Goal: Information Seeking & Learning: Learn about a topic

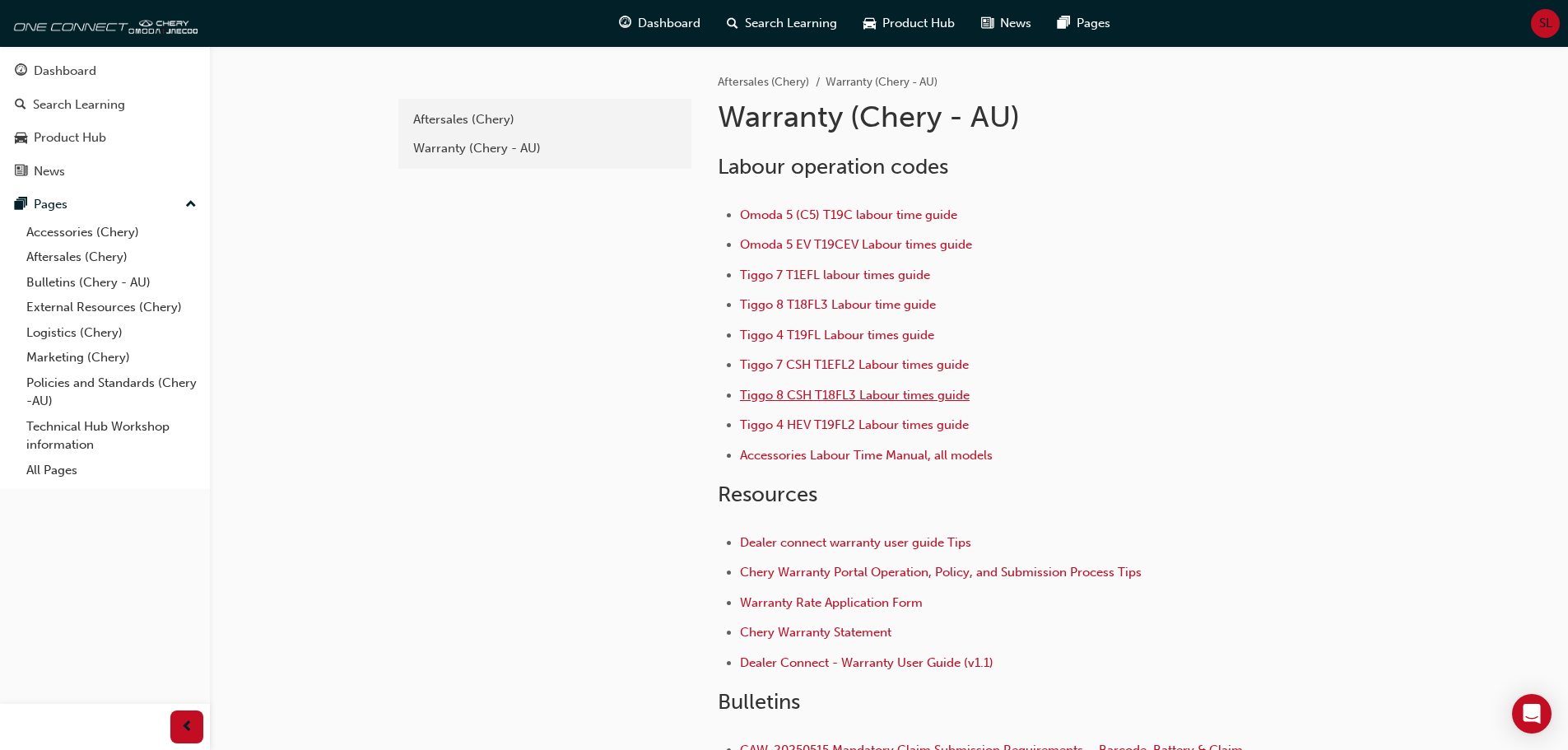
click at [885, 388] on span "Tiggo 8 CSH T18FL3 Labour times guide" at bounding box center [854, 395] width 230 height 15
click at [890, 305] on span "Tiggo 8 T18FL3 Labour time guide" at bounding box center [838, 305] width 196 height 15
click at [740, 18] on div "Search Learning" at bounding box center [781, 23] width 136 height 33
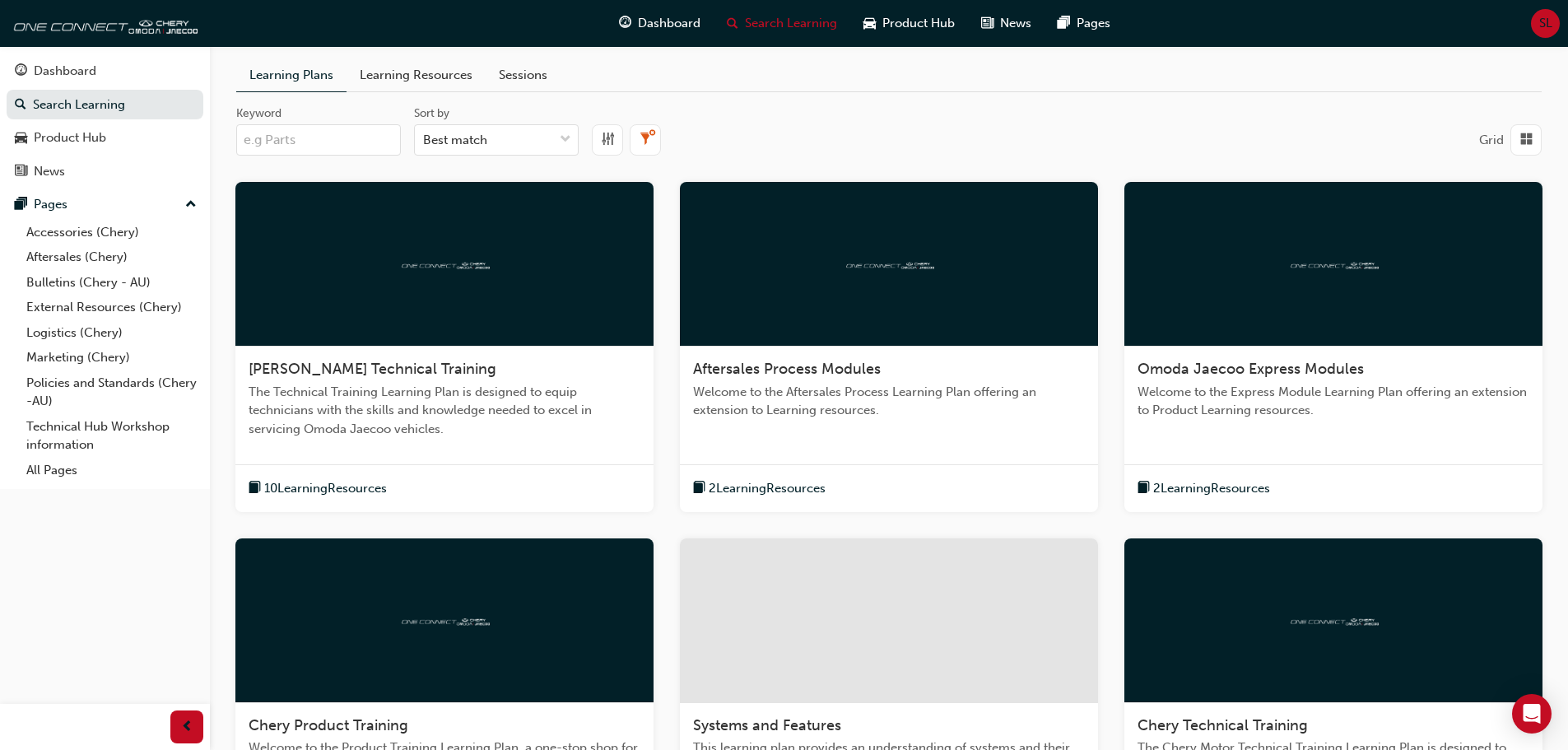
click at [363, 137] on input "Keyword" at bounding box center [318, 140] width 165 height 32
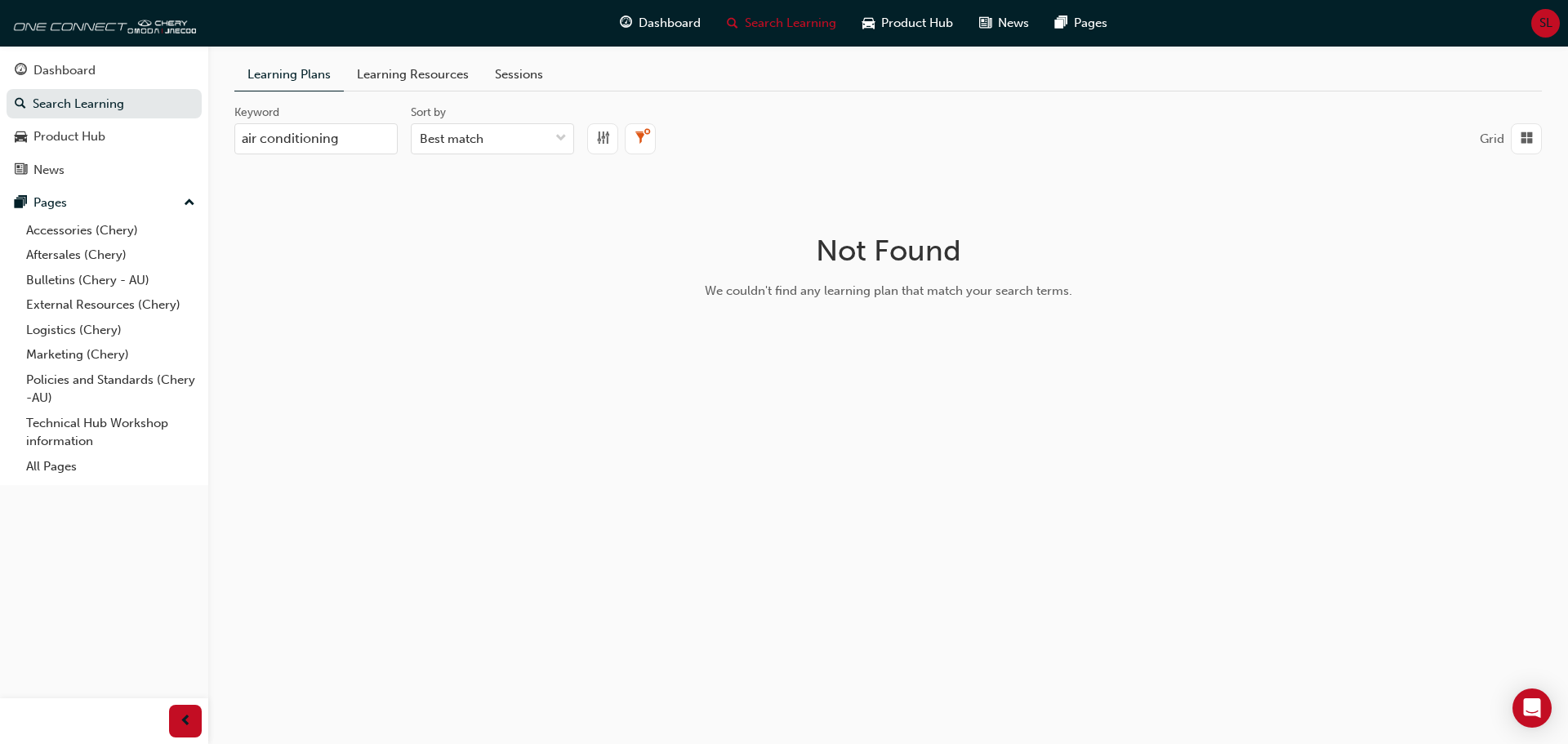
drag, startPoint x: 361, startPoint y: 136, endPoint x: -107, endPoint y: 142, distance: 468.0
click at [0, 142] on html "Your version of Internet Explorer is outdated and not supported. Please upgrade…" at bounding box center [784, 372] width 1568 height 744
type input "a"
type input "t"
type input "tiggo 8"
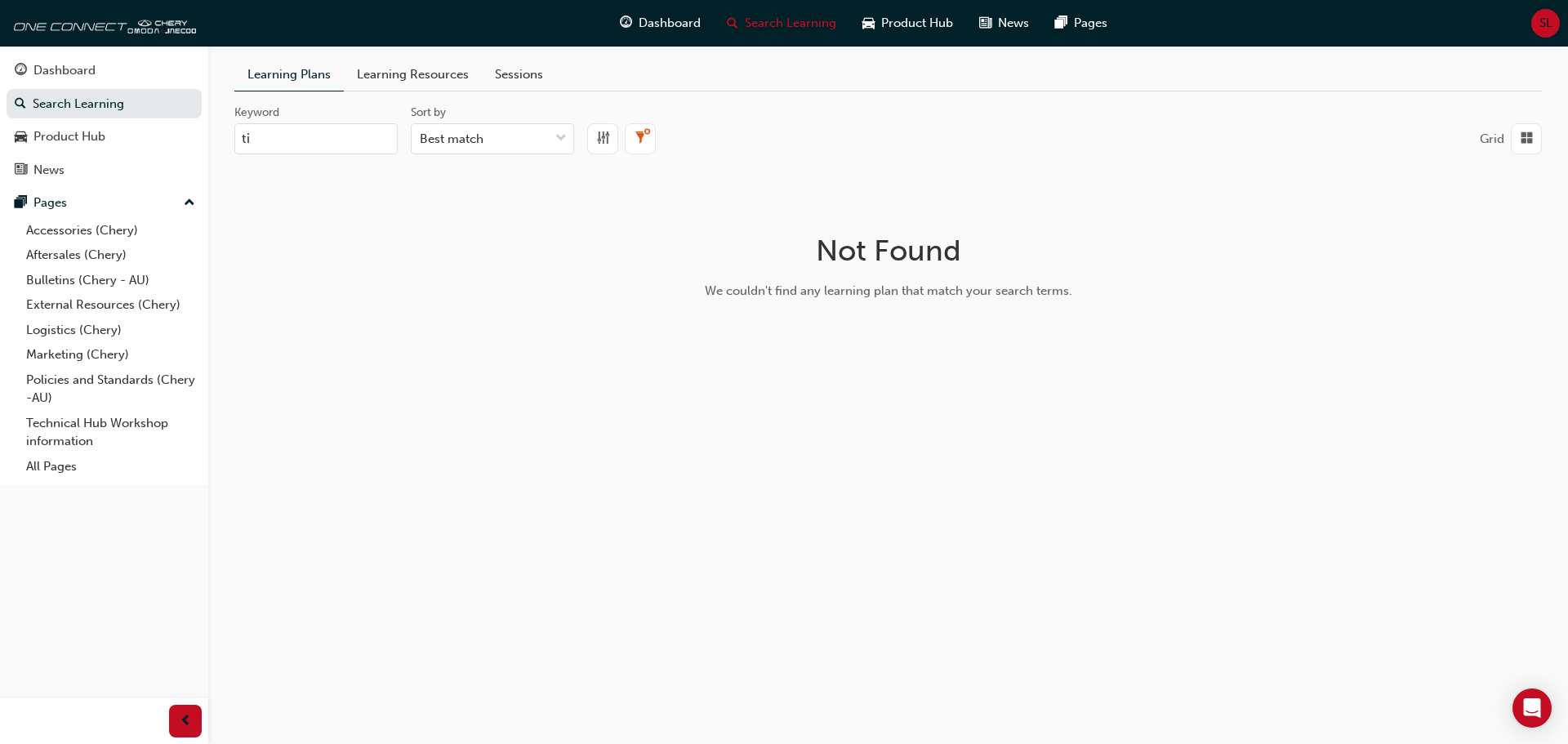
type input "t"
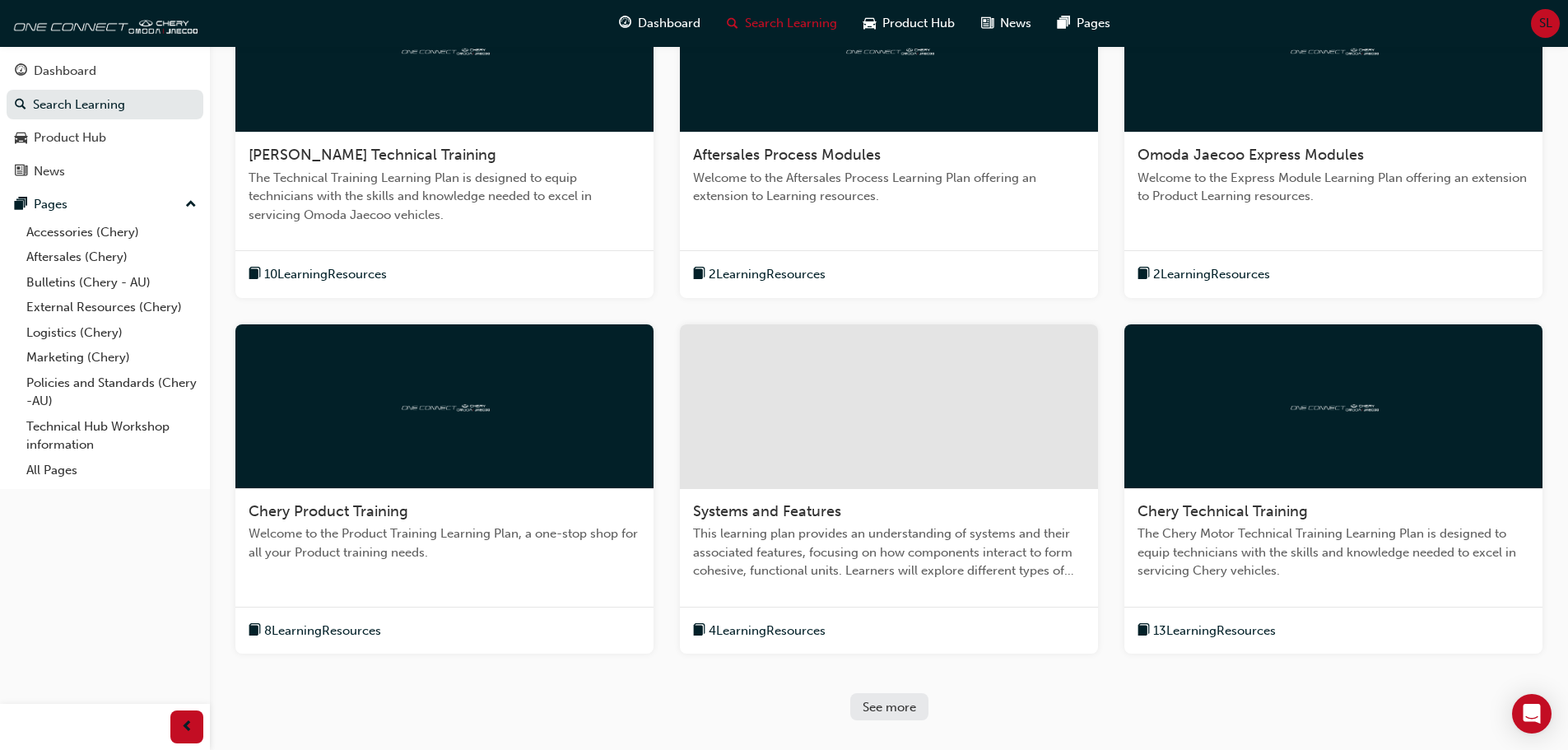
scroll to position [247, 0]
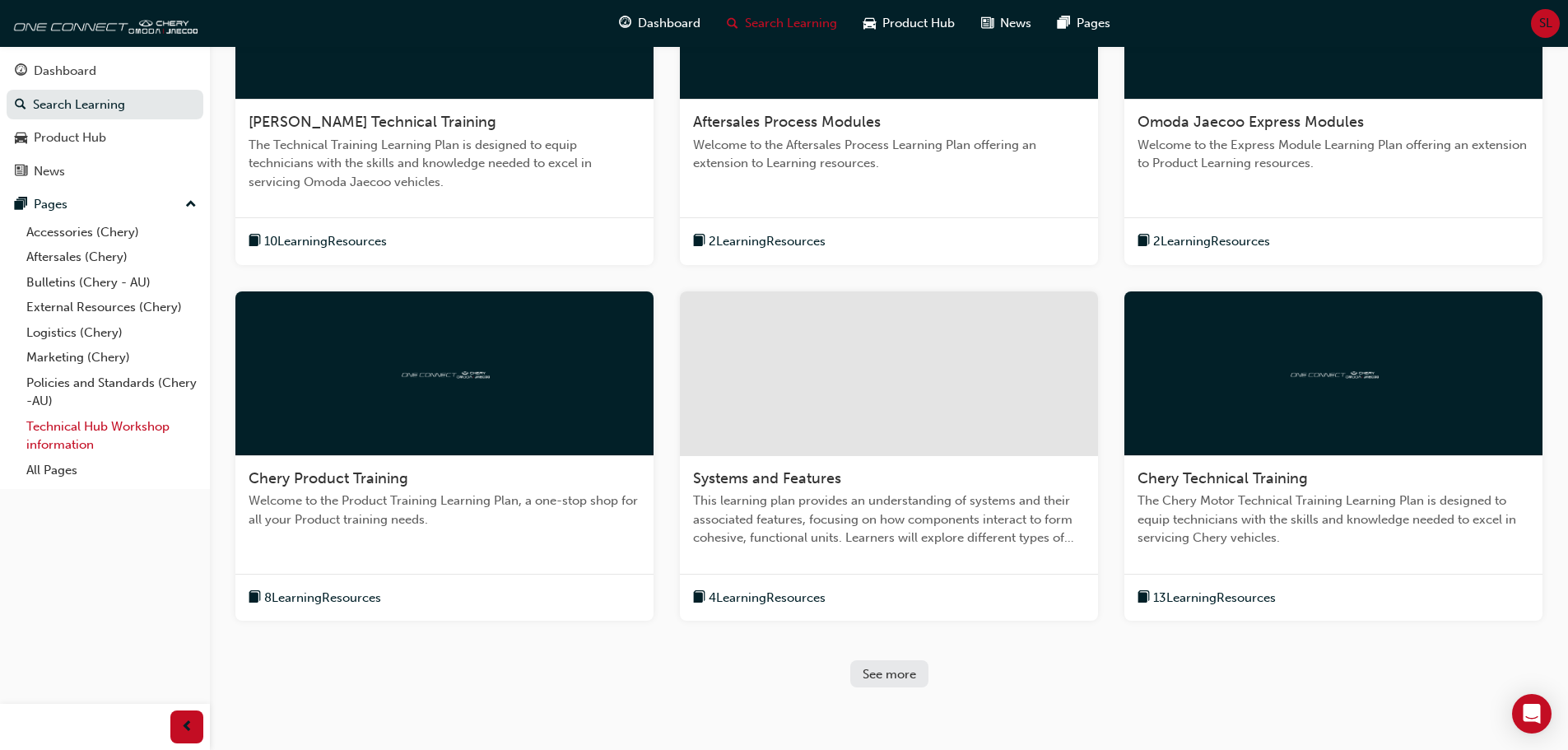
click at [120, 427] on link "Technical Hub Workshop information" at bounding box center [111, 437] width 184 height 44
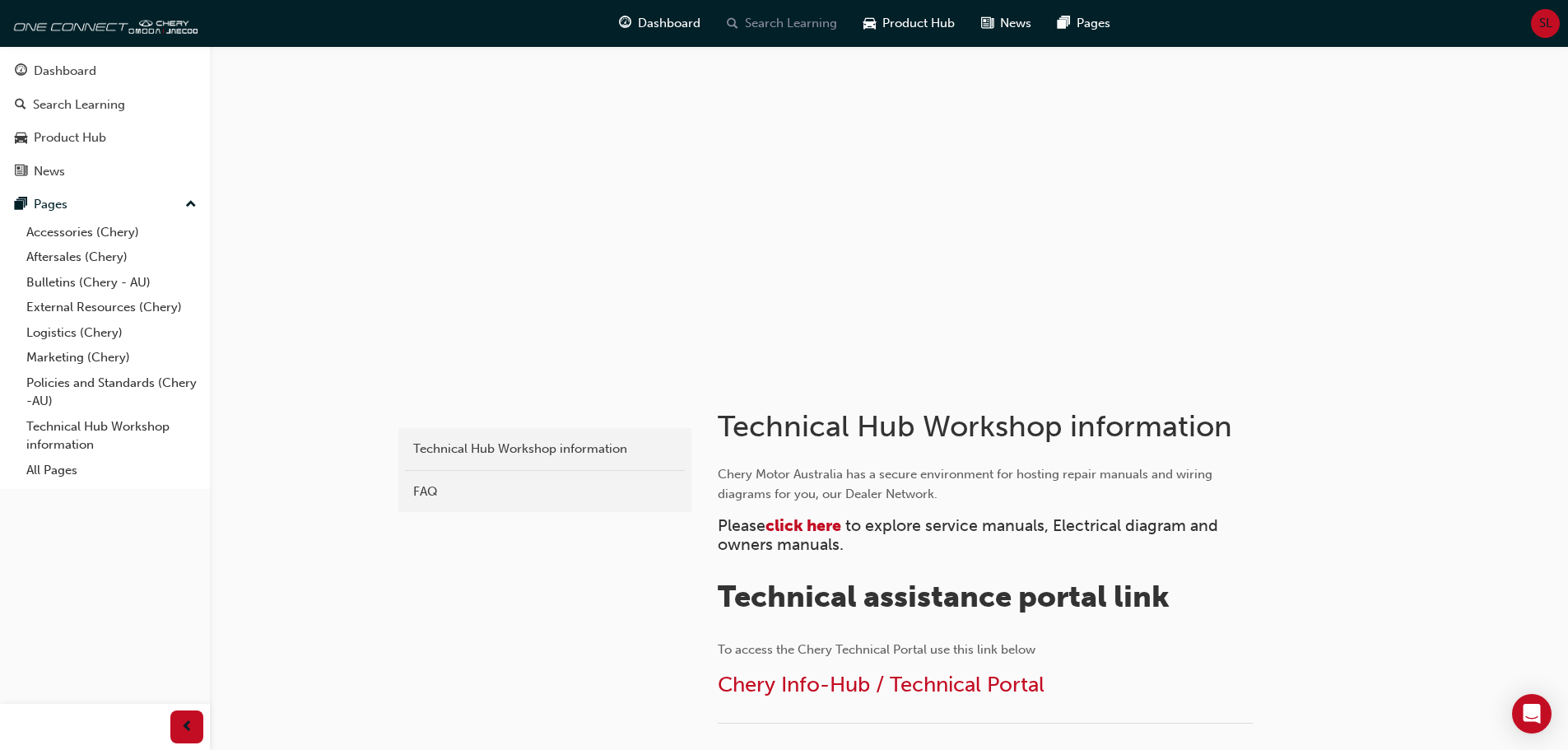
click at [755, 26] on span "Search Learning" at bounding box center [791, 24] width 92 height 19
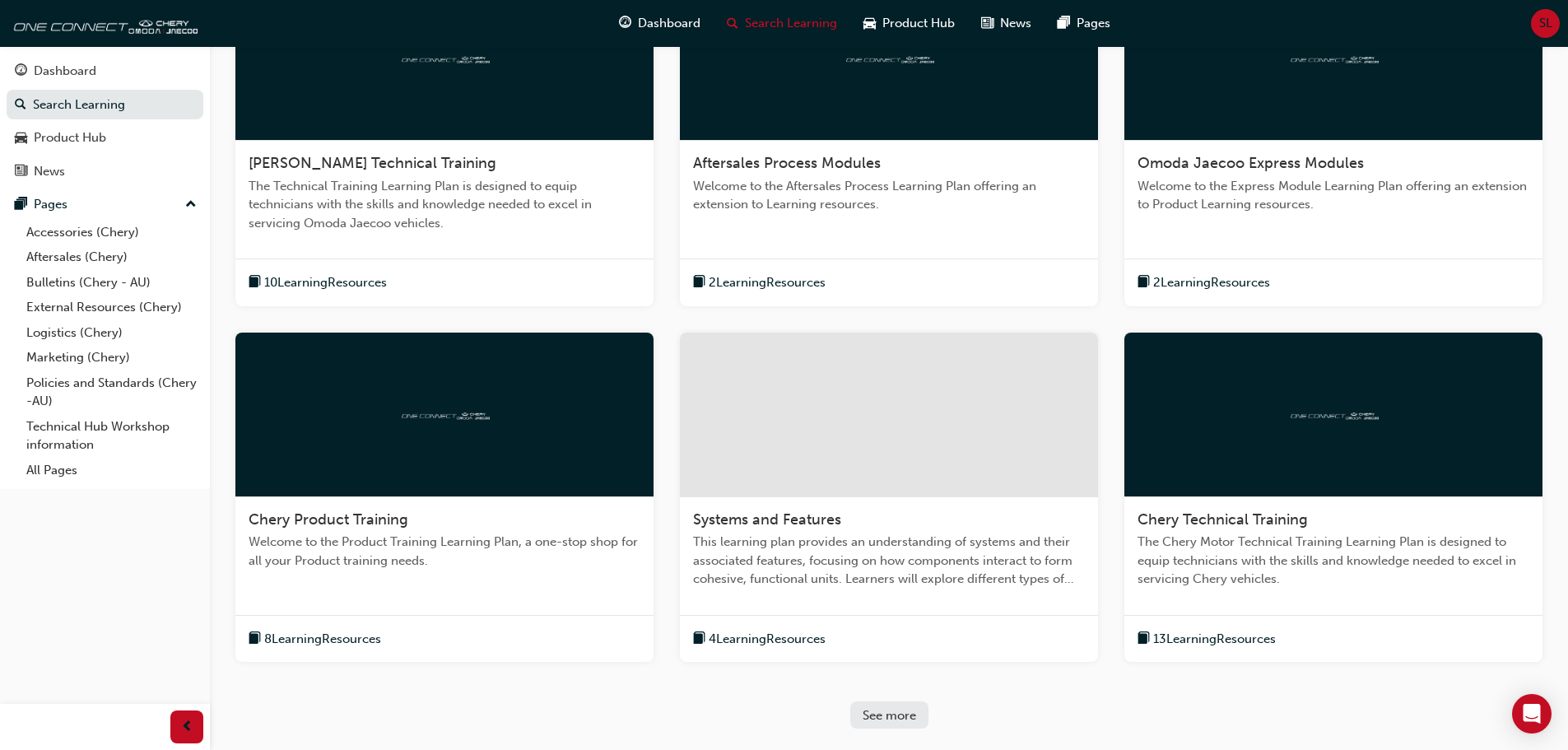
scroll to position [305, 0]
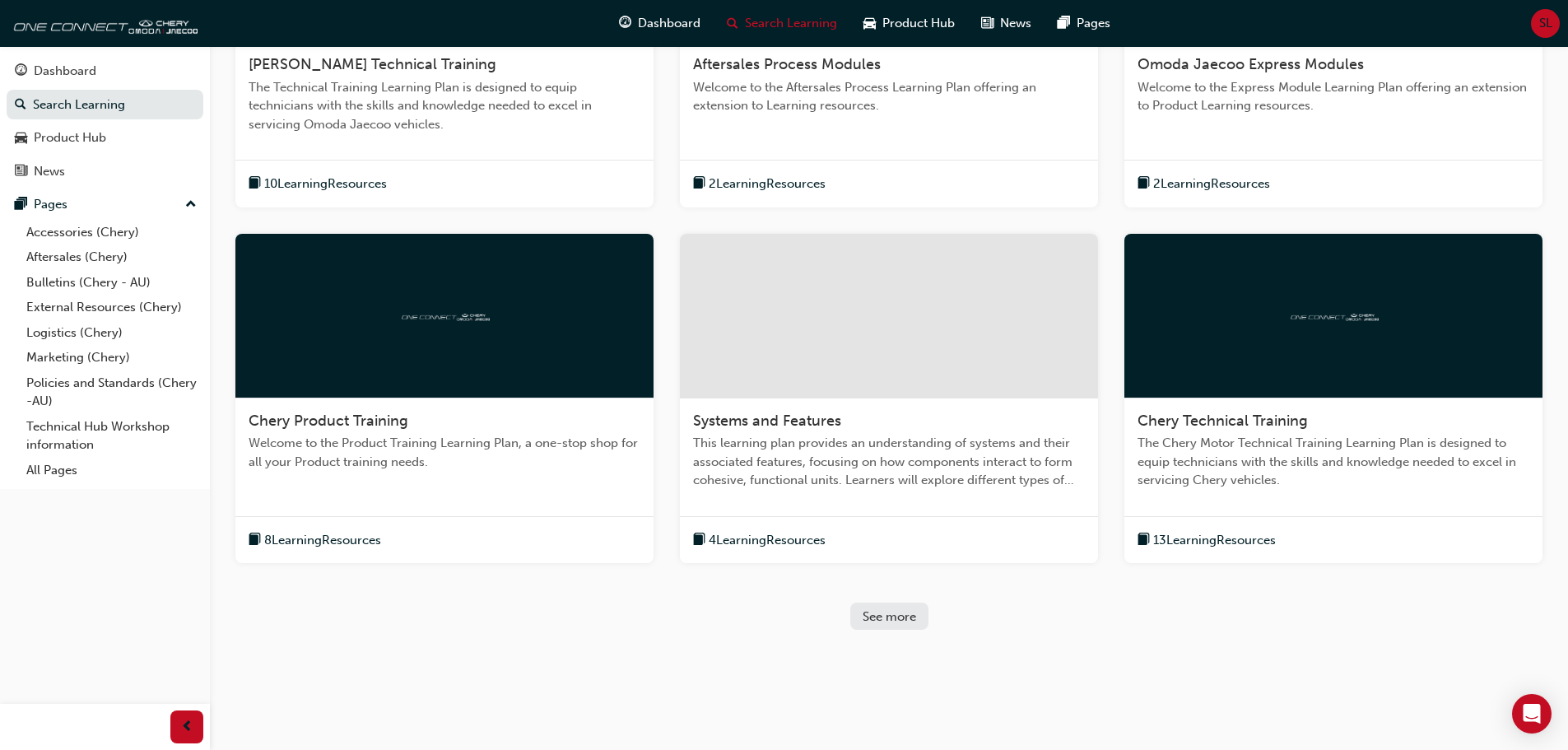
click at [918, 615] on button "See more" at bounding box center [889, 616] width 78 height 27
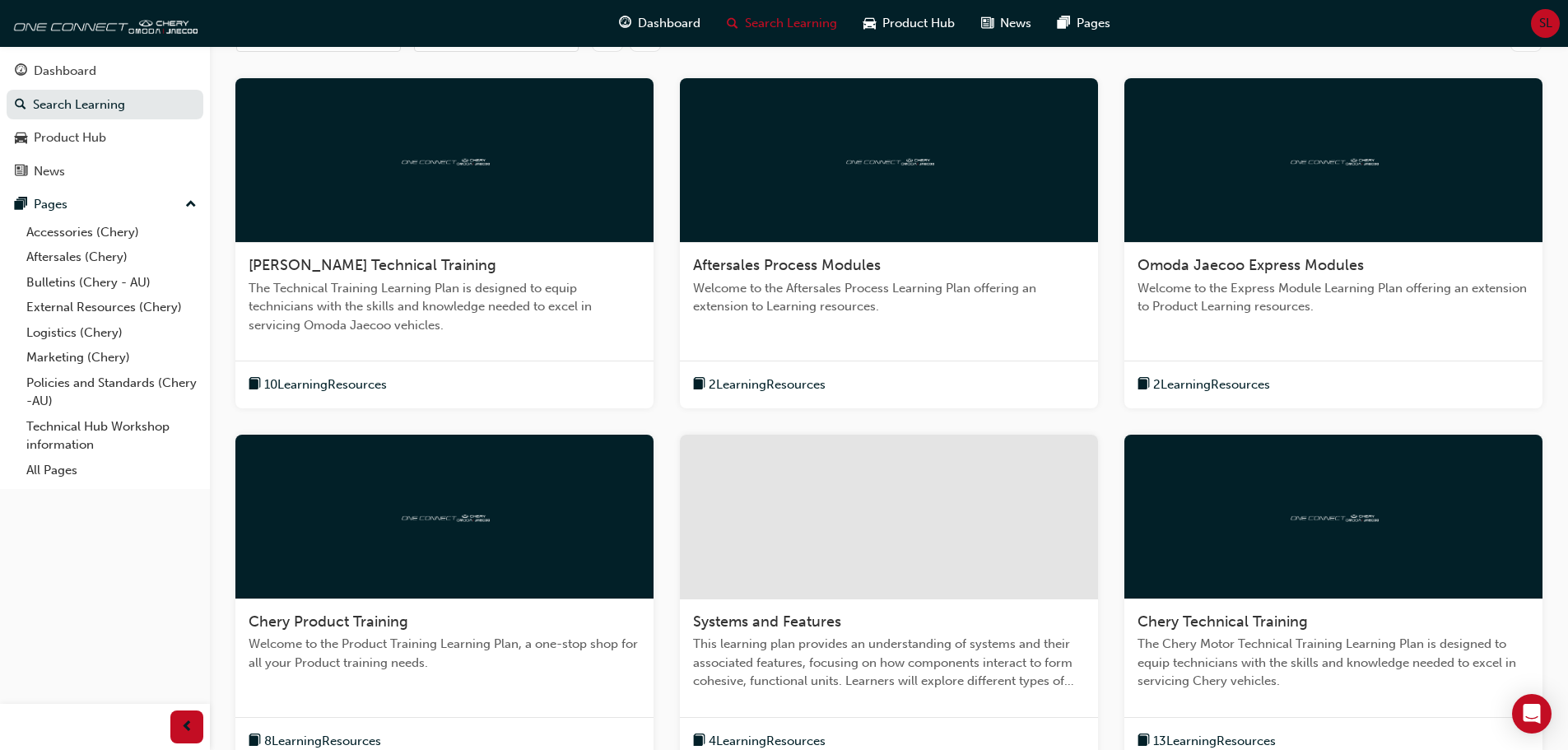
scroll to position [0, 0]
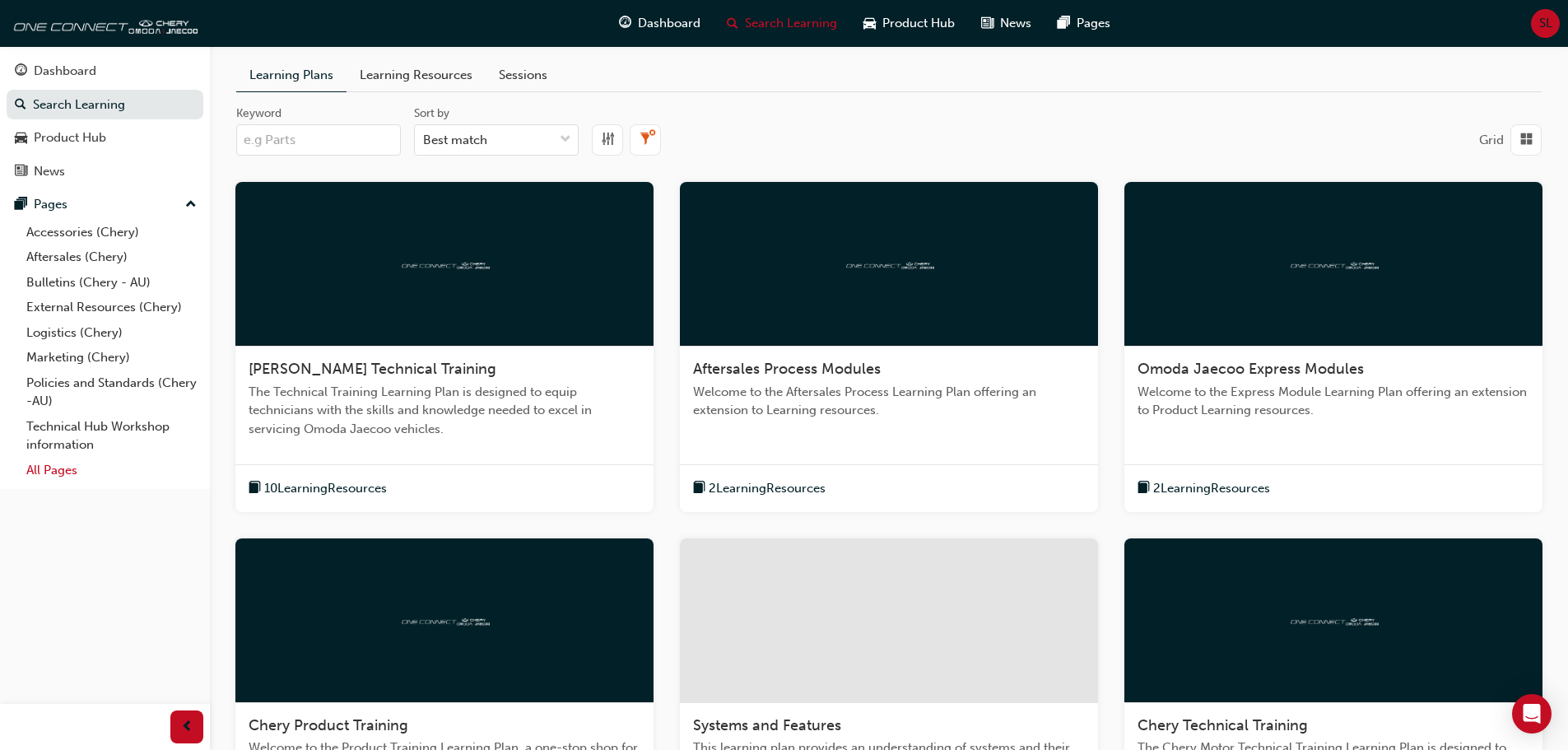
click at [64, 474] on link "All Pages" at bounding box center [111, 470] width 184 height 26
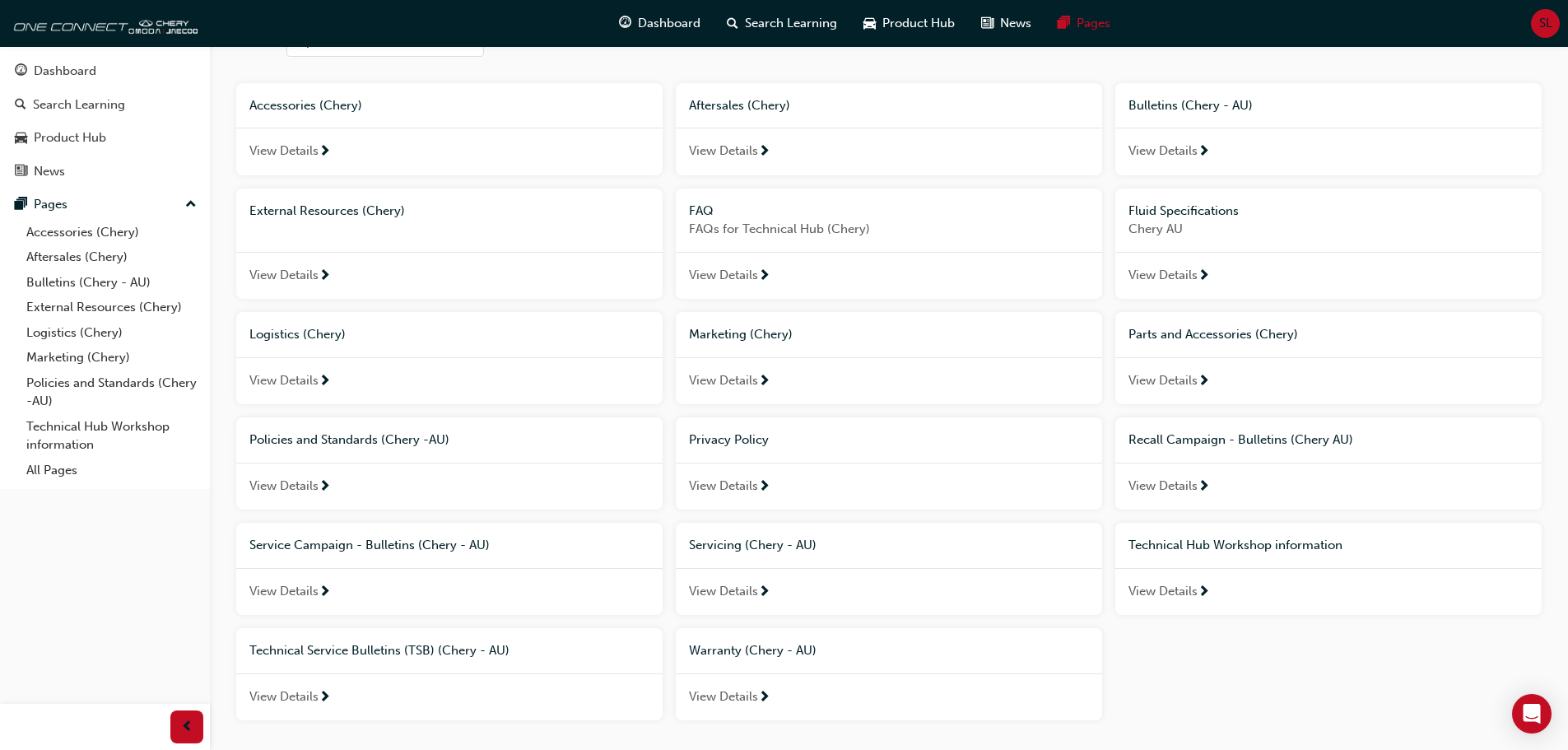
scroll to position [177, 0]
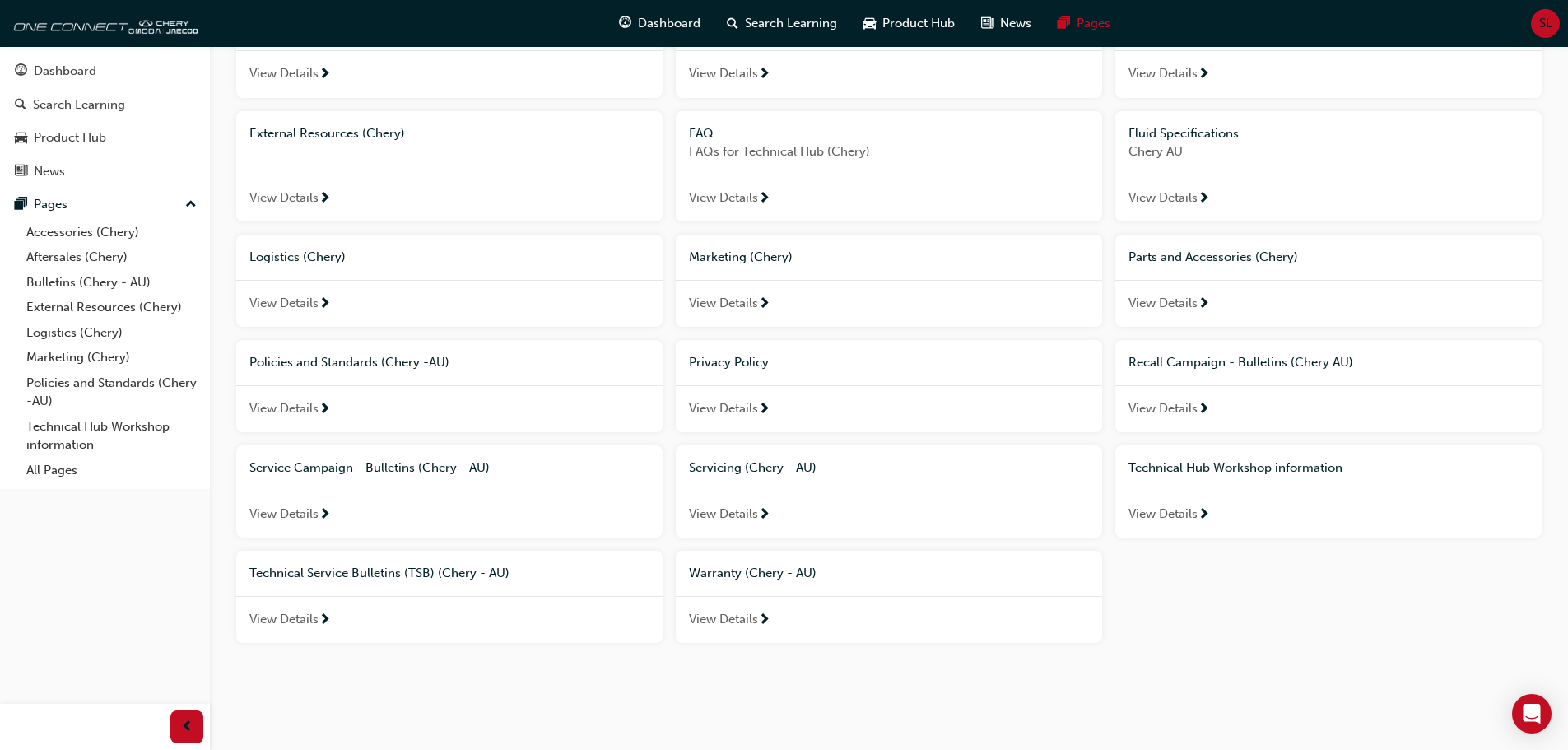
click at [730, 621] on span "View Details" at bounding box center [723, 620] width 70 height 19
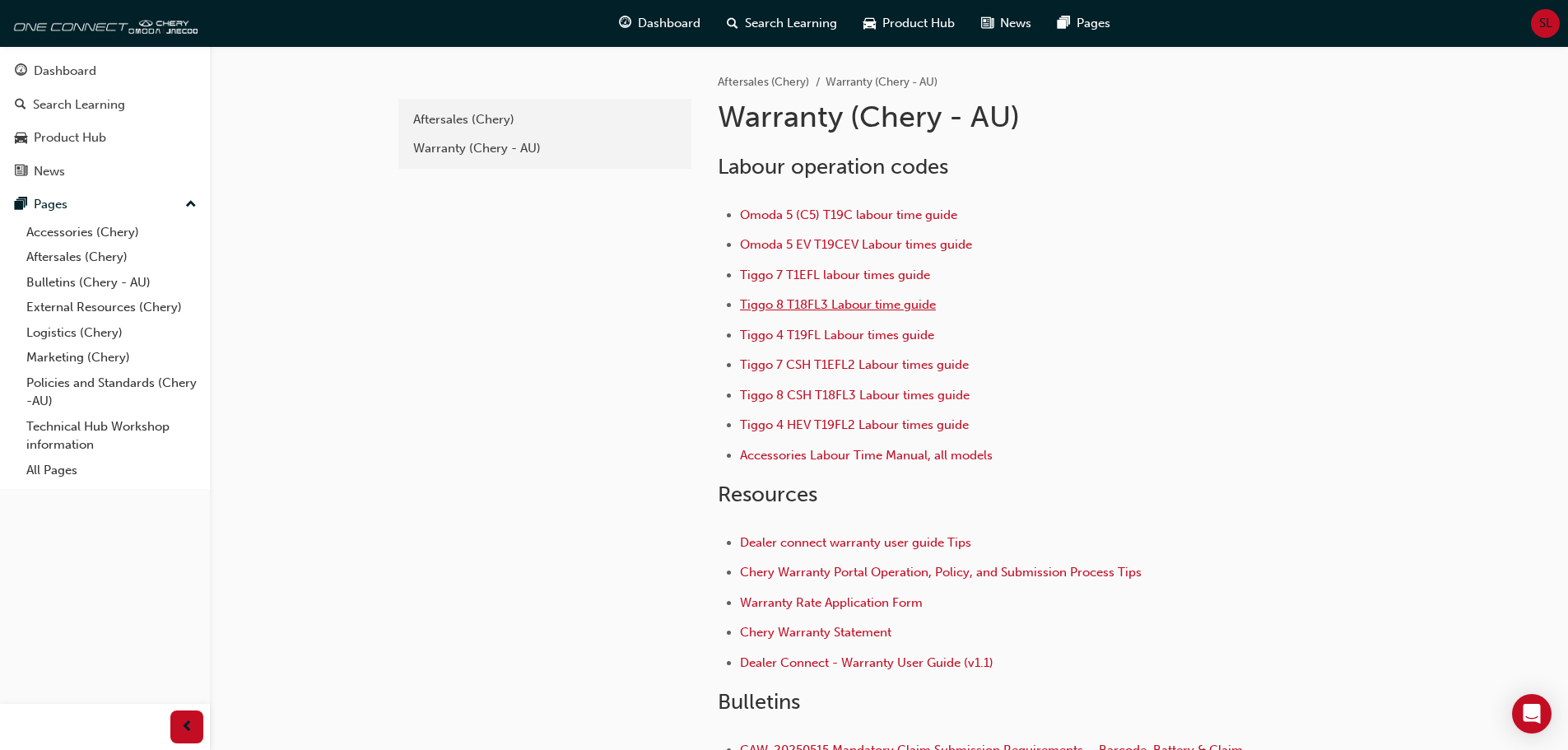
click at [874, 304] on span "Tiggo 8 T18FL3 Labour time guide" at bounding box center [838, 305] width 196 height 15
